Goal: Information Seeking & Learning: Learn about a topic

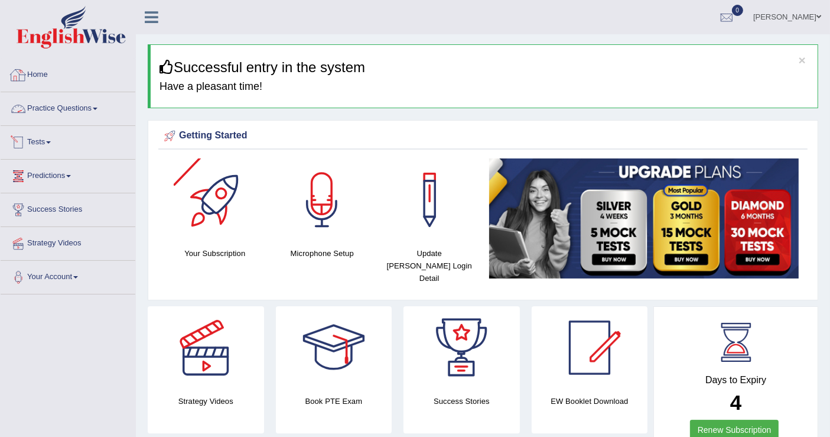
click at [91, 102] on link "Practice Questions" at bounding box center [68, 107] width 135 height 30
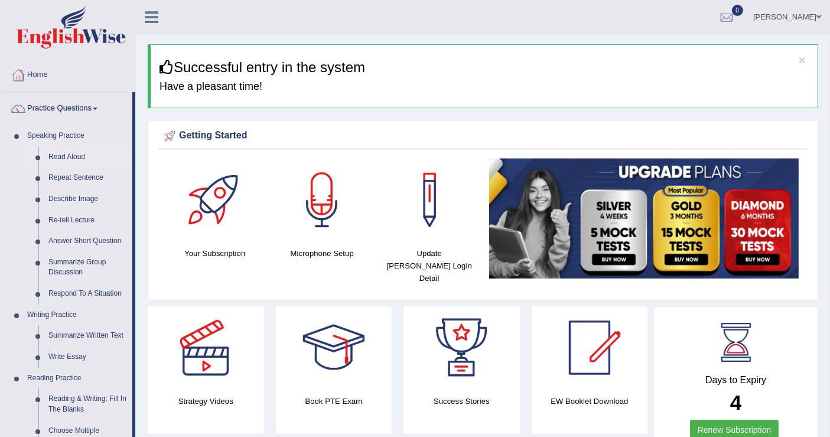
click at [52, 155] on link "Read Aloud" at bounding box center [87, 156] width 89 height 21
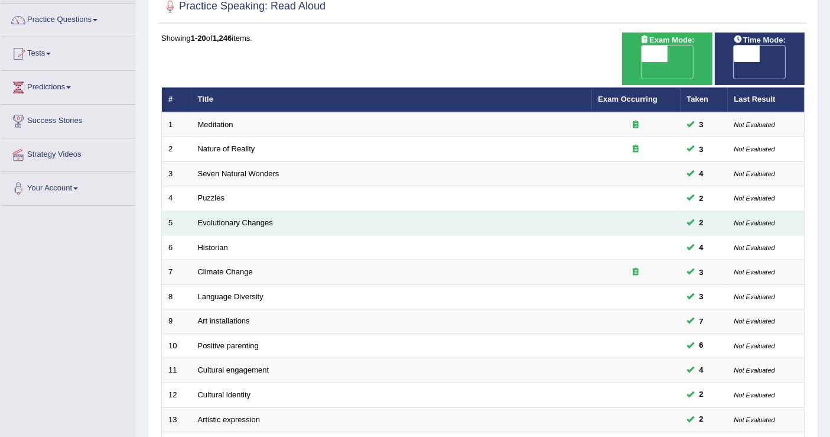
scroll to position [89, 0]
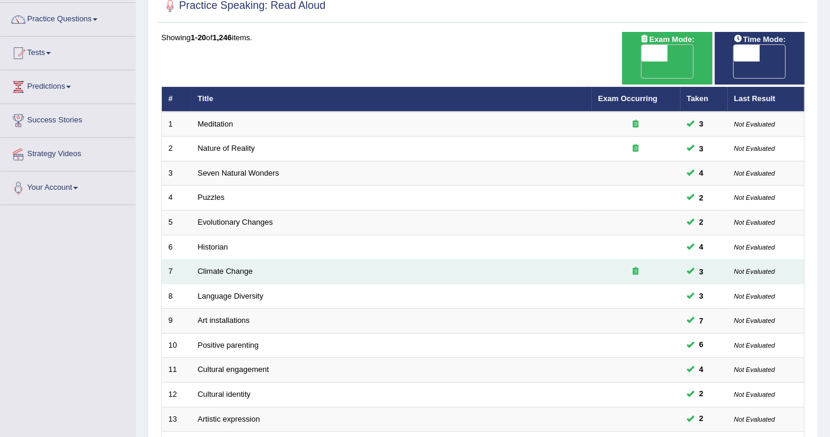
click at [236, 259] on td "Climate Change" at bounding box center [391, 271] width 400 height 25
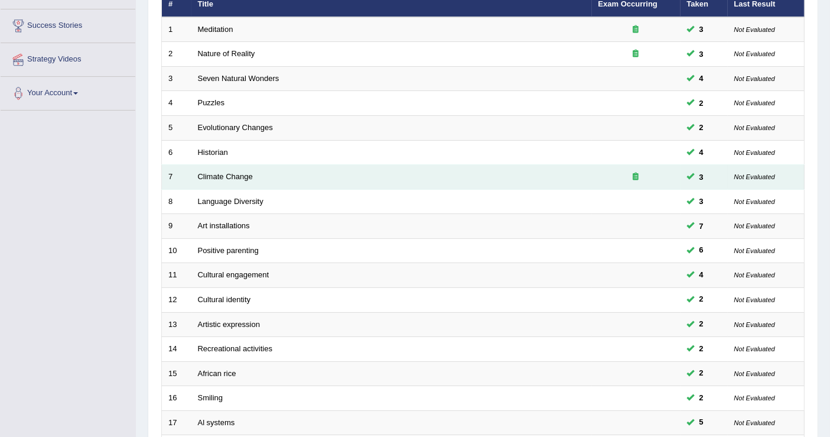
scroll to position [185, 0]
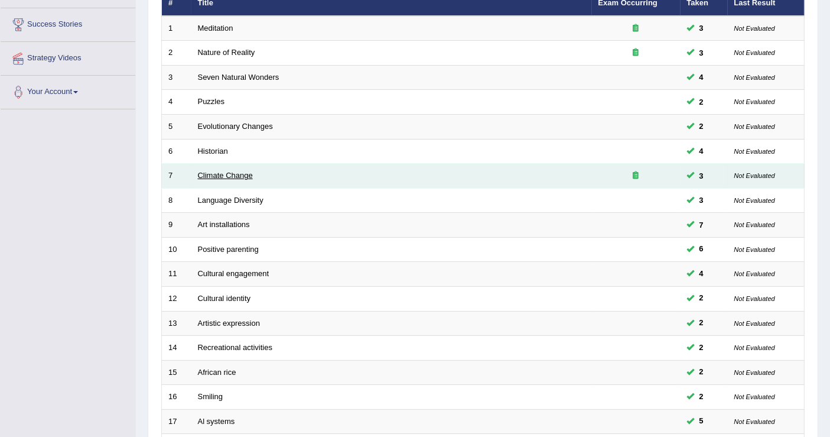
click at [209, 171] on link "Climate Change" at bounding box center [225, 175] width 55 height 9
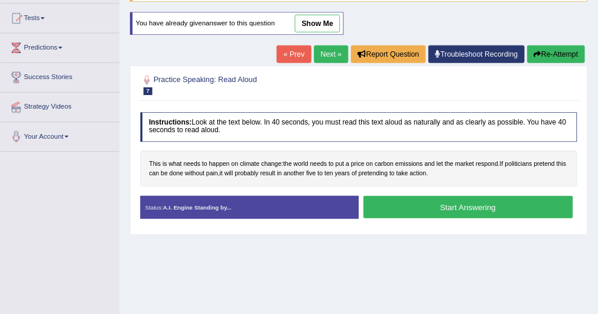
scroll to position [122, 0]
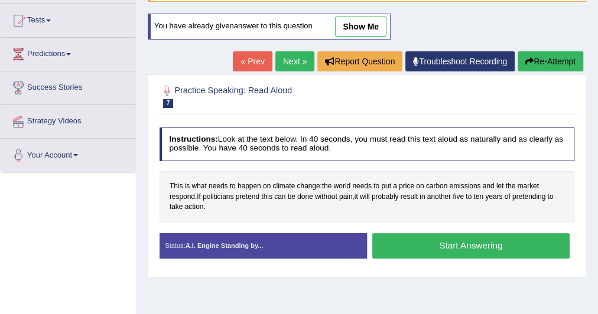
click at [471, 248] on button "Start Answering" at bounding box center [470, 245] width 197 height 25
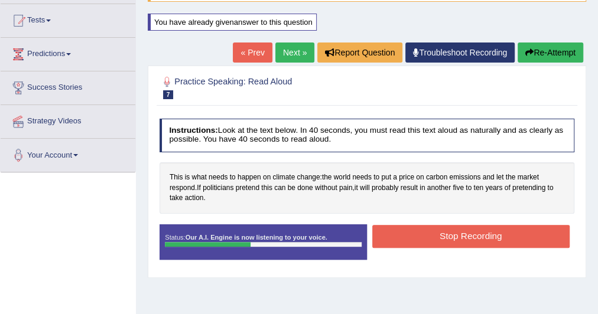
click at [476, 231] on button "Stop Recording" at bounding box center [470, 236] width 197 height 23
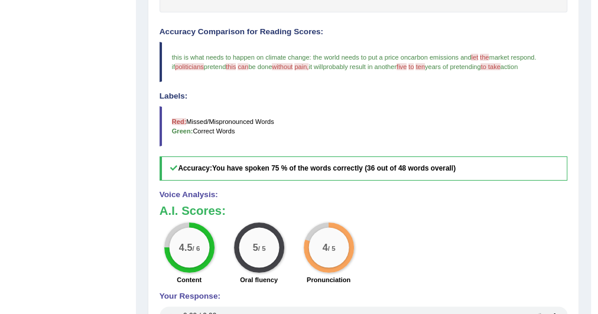
scroll to position [323, 0]
click at [404, 225] on div "4.5 / 6 Content 5 / 5 Oral fluency 4 / 5 Pronunciation" at bounding box center [363, 255] width 418 height 65
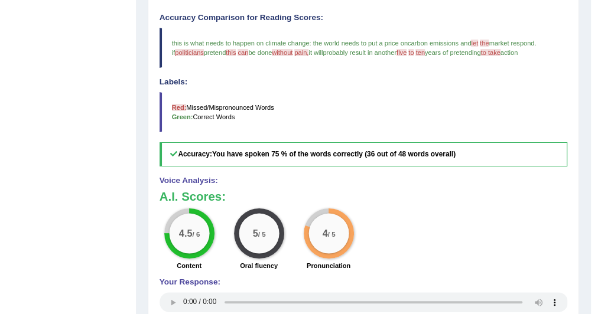
scroll to position [337, 0]
click at [178, 214] on div "4.5 / 6" at bounding box center [189, 234] width 40 height 40
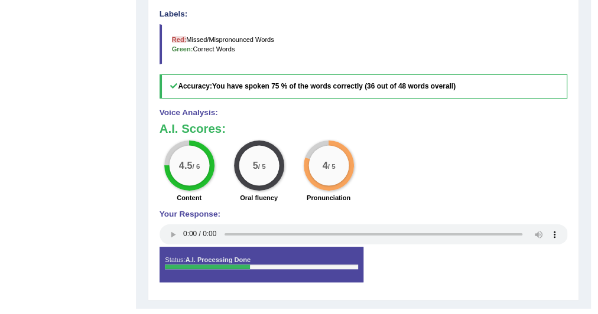
scroll to position [406, 0]
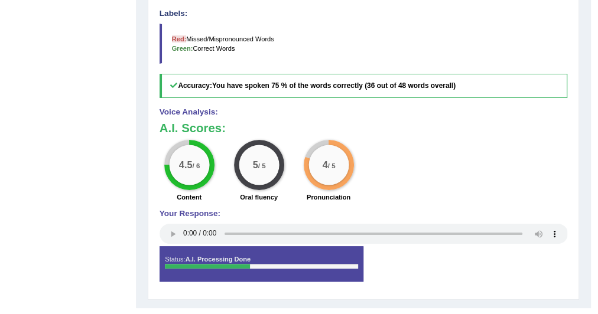
click at [376, 292] on div "Practice Speaking: Read Aloud 7 Climate Change Instructions: Look at the text b…" at bounding box center [363, 40] width 431 height 519
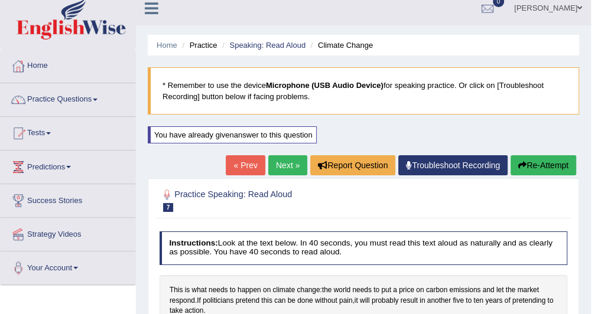
scroll to position [0, 0]
